Goal: Navigation & Orientation: Find specific page/section

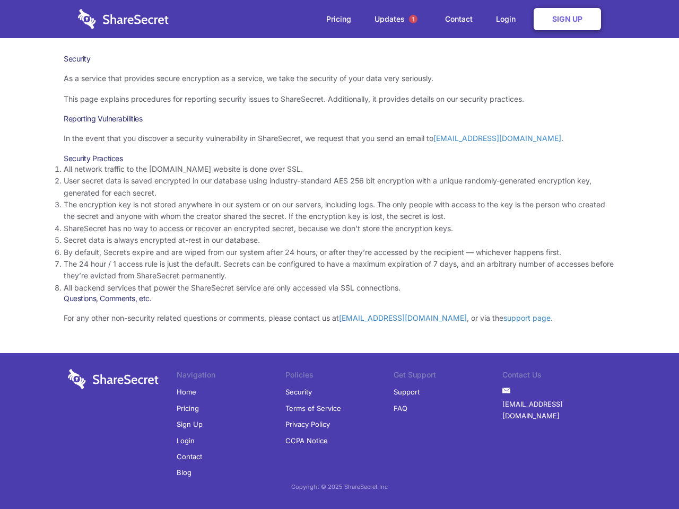
click at [340, 255] on li "By default, Secrets expire and are wiped from our system after 24 hours, or aft…" at bounding box center [340, 253] width 552 height 12
click at [413, 19] on span "1" at bounding box center [413, 19] width 8 height 8
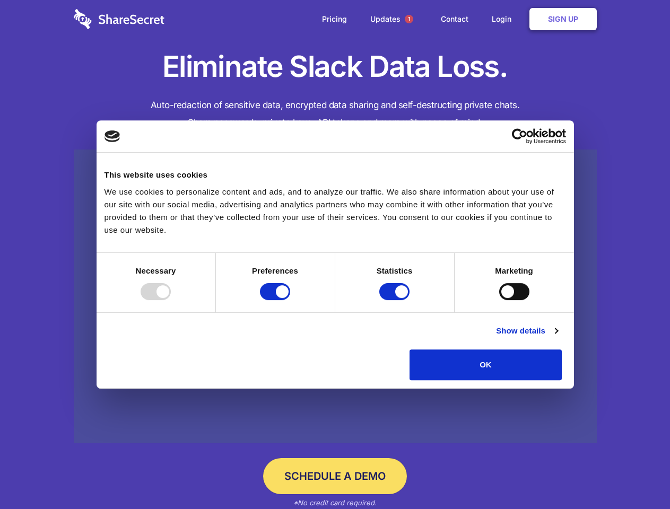
click at [171, 300] on div at bounding box center [156, 291] width 30 height 17
click at [290, 300] on input "Preferences" at bounding box center [275, 291] width 30 height 17
checkbox input "false"
click at [396, 300] on input "Statistics" at bounding box center [394, 291] width 30 height 17
checkbox input "false"
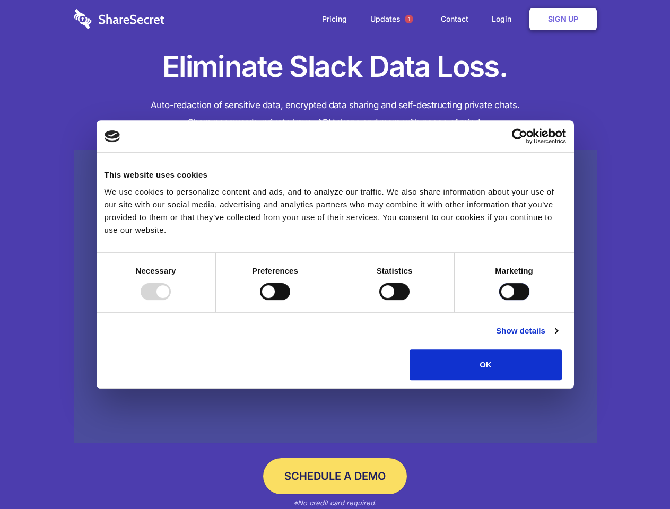
click at [499, 300] on input "Marketing" at bounding box center [514, 291] width 30 height 17
checkbox input "true"
click at [558, 338] on link "Show details" at bounding box center [527, 331] width 62 height 13
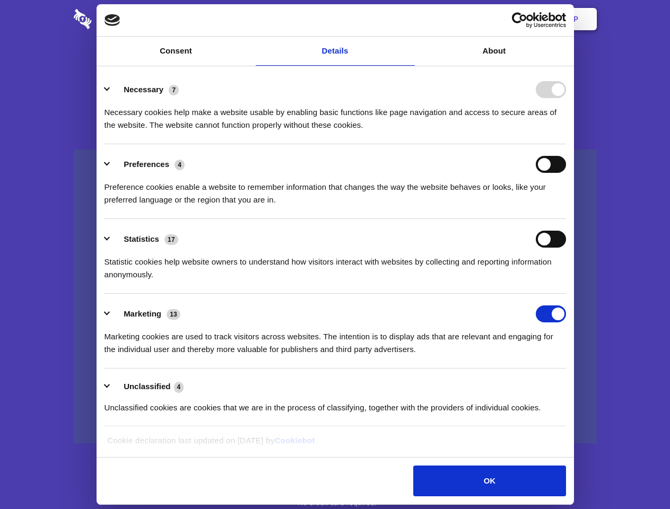
click at [566, 144] on li "Necessary 7 Necessary cookies help make a website usable by enabling basic func…" at bounding box center [336, 107] width 462 height 75
click at [409, 19] on span "1" at bounding box center [409, 19] width 8 height 8
